Goal: Task Accomplishment & Management: Use online tool/utility

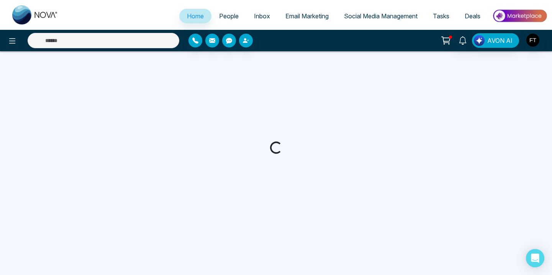
select select "*"
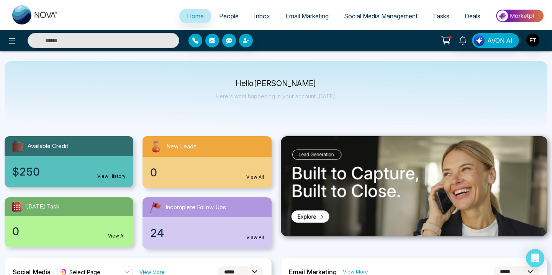
click at [300, 15] on span "Email Marketing" at bounding box center [306, 16] width 43 height 8
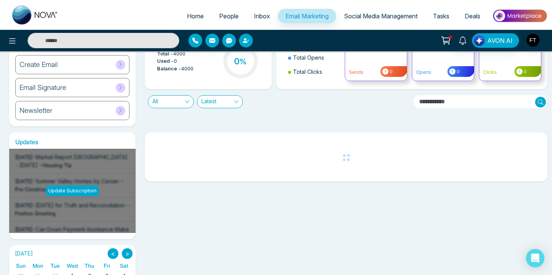
scroll to position [94, 0]
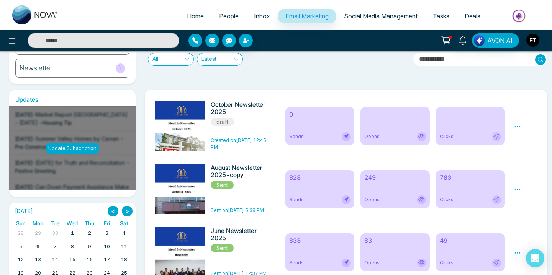
click at [520, 126] on icon at bounding box center [518, 126] width 6 height 1
click at [524, 150] on link "Edit" at bounding box center [524, 149] width 9 height 7
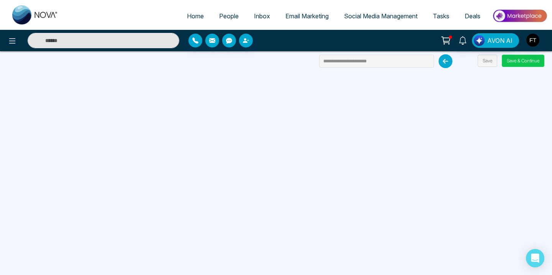
click at [506, 63] on button "Save & Continue" at bounding box center [523, 61] width 43 height 12
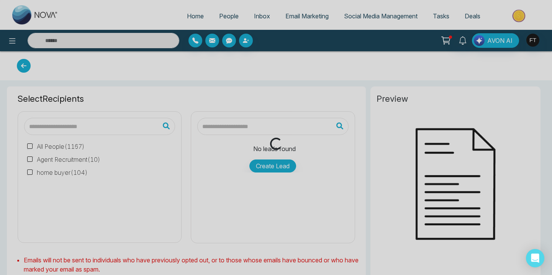
type input "**********"
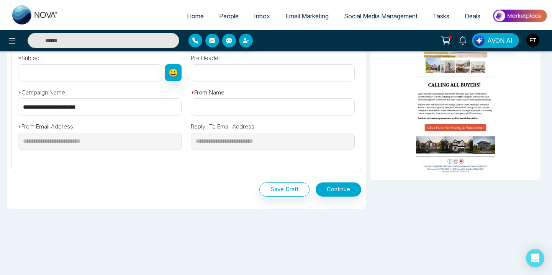
scroll to position [265, 0]
click at [280, 190] on button "Save Draft" at bounding box center [284, 190] width 50 height 14
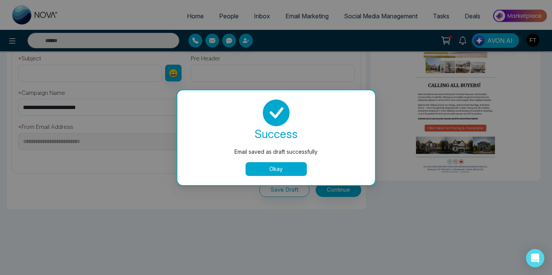
click at [279, 166] on button "Okay" at bounding box center [276, 169] width 61 height 14
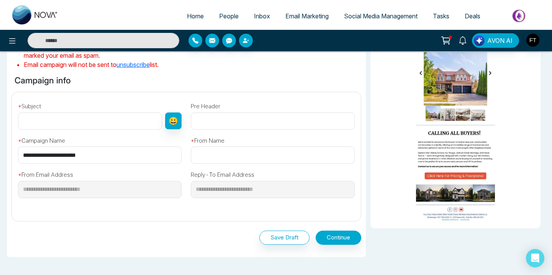
scroll to position [219, 0]
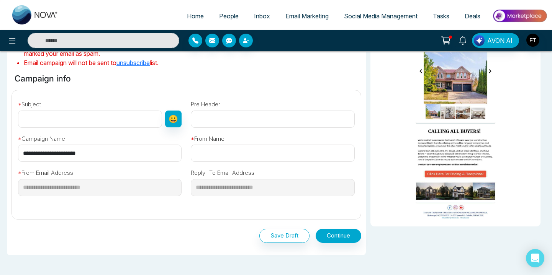
click at [275, 239] on button "Save Draft" at bounding box center [284, 236] width 50 height 14
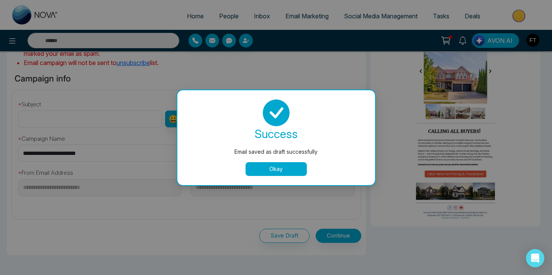
click at [277, 165] on button "Okay" at bounding box center [276, 169] width 61 height 14
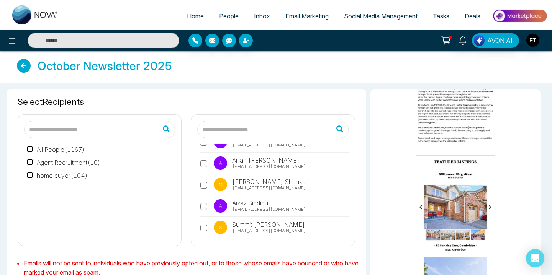
scroll to position [0, 0]
click at [26, 67] on icon at bounding box center [24, 66] width 14 height 14
